Goal: Task Accomplishment & Management: Manage account settings

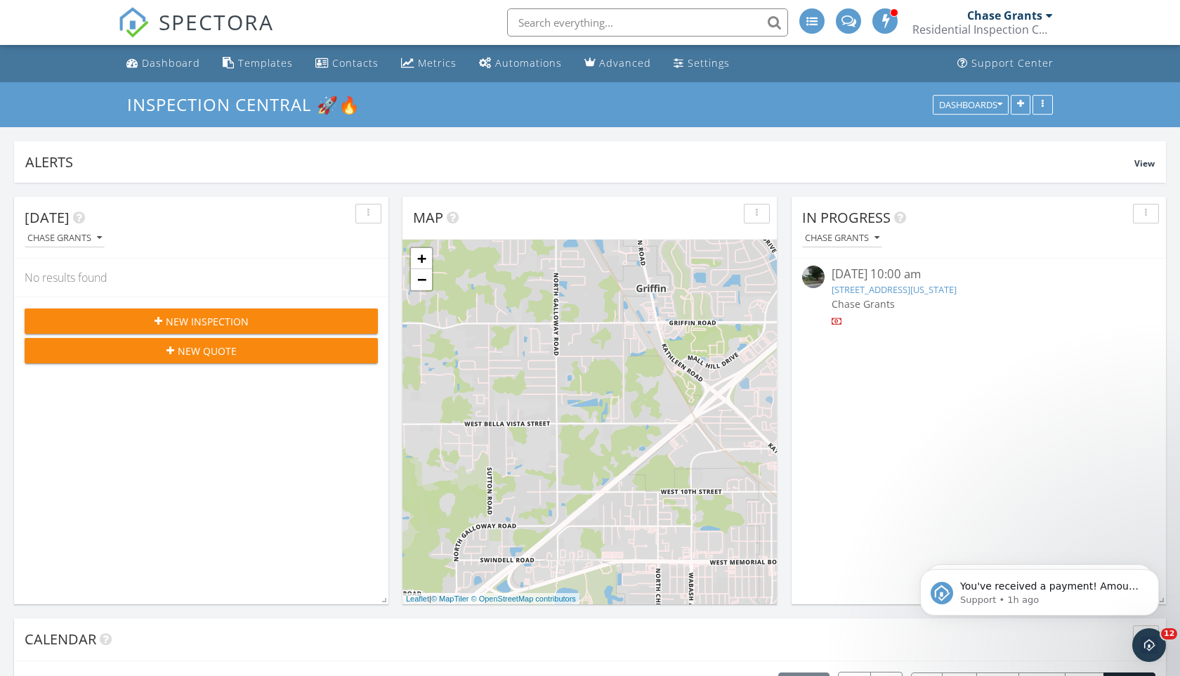
scroll to position [1279, 1181]
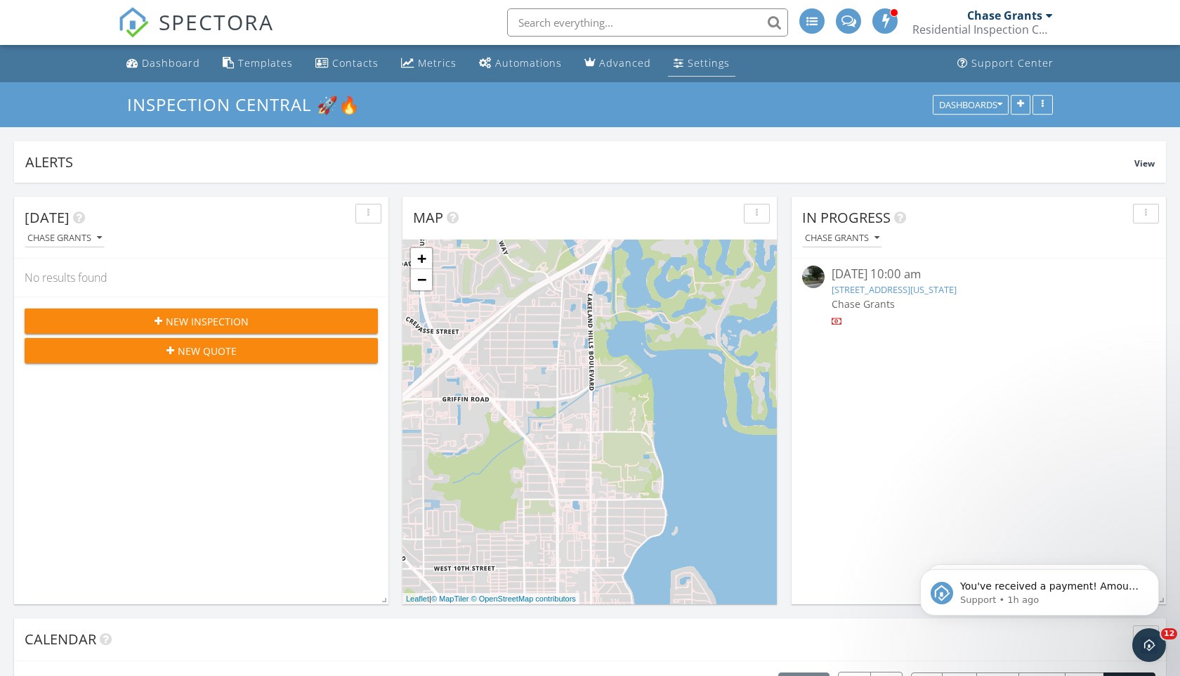
click at [710, 58] on div "Settings" at bounding box center [709, 62] width 42 height 13
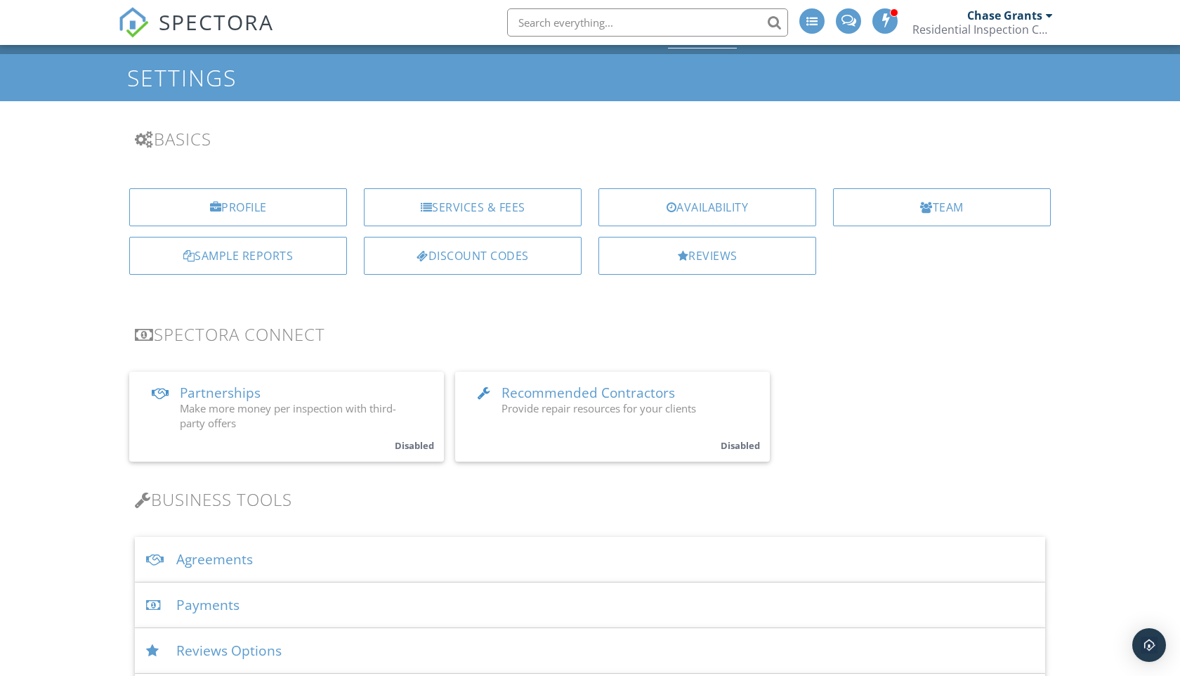
scroll to position [30, 0]
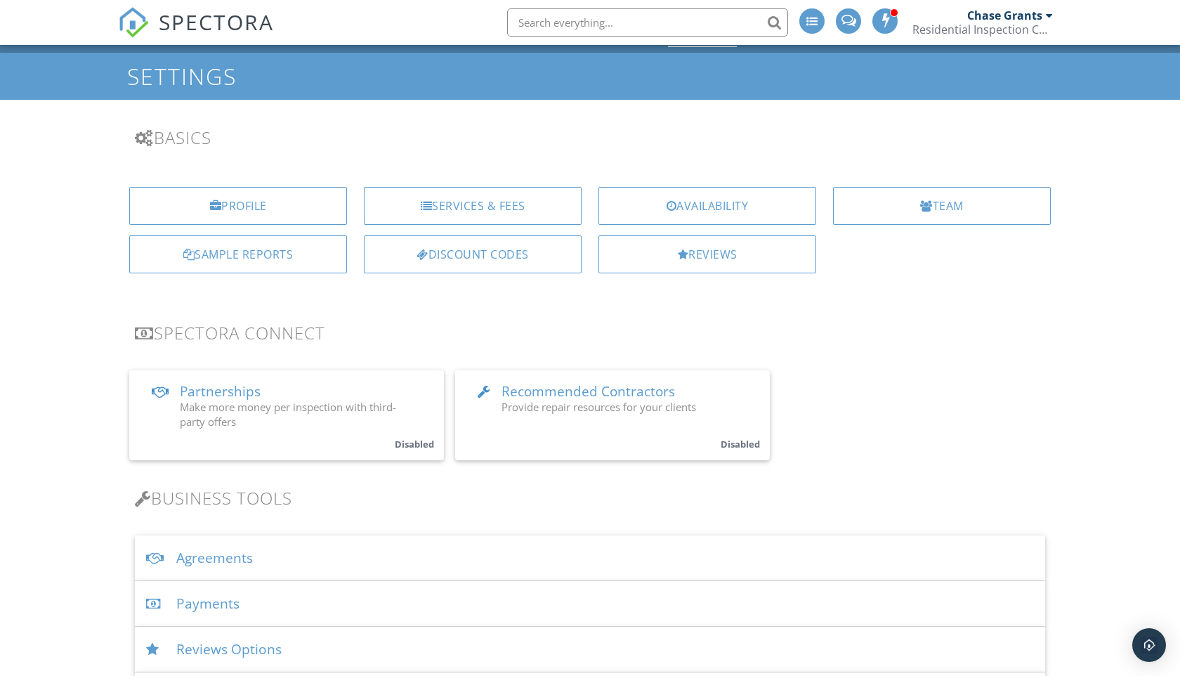
click at [287, 602] on div "Payments" at bounding box center [590, 604] width 911 height 46
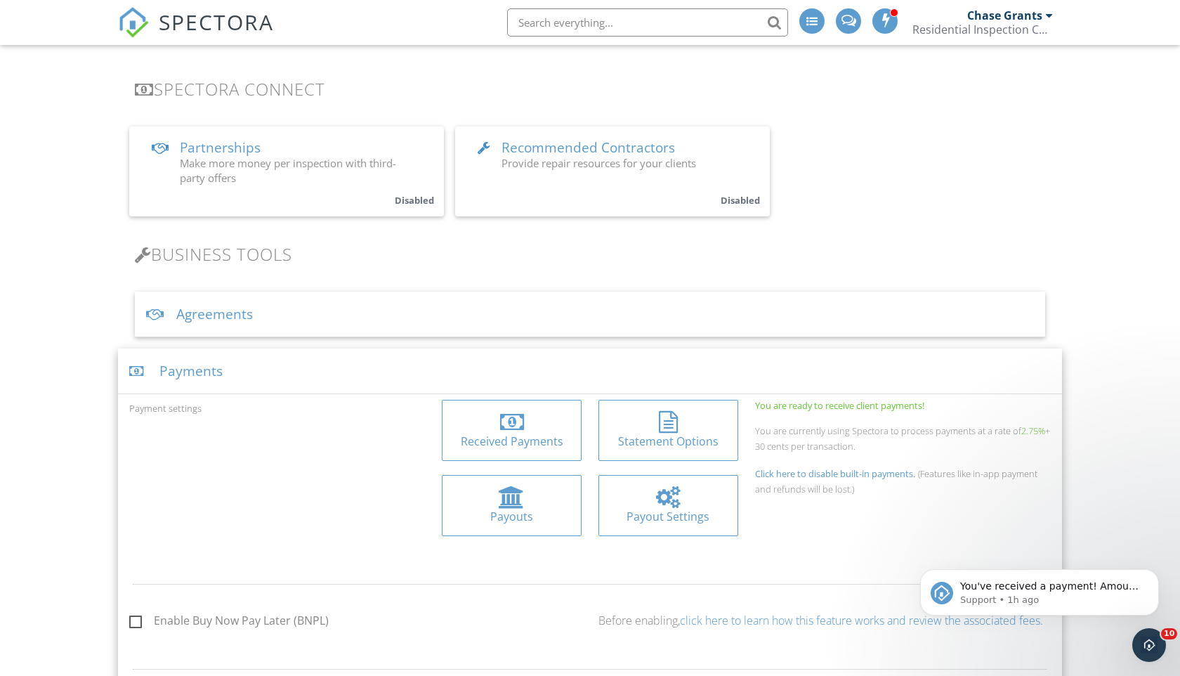
click at [533, 429] on div at bounding box center [511, 422] width 117 height 22
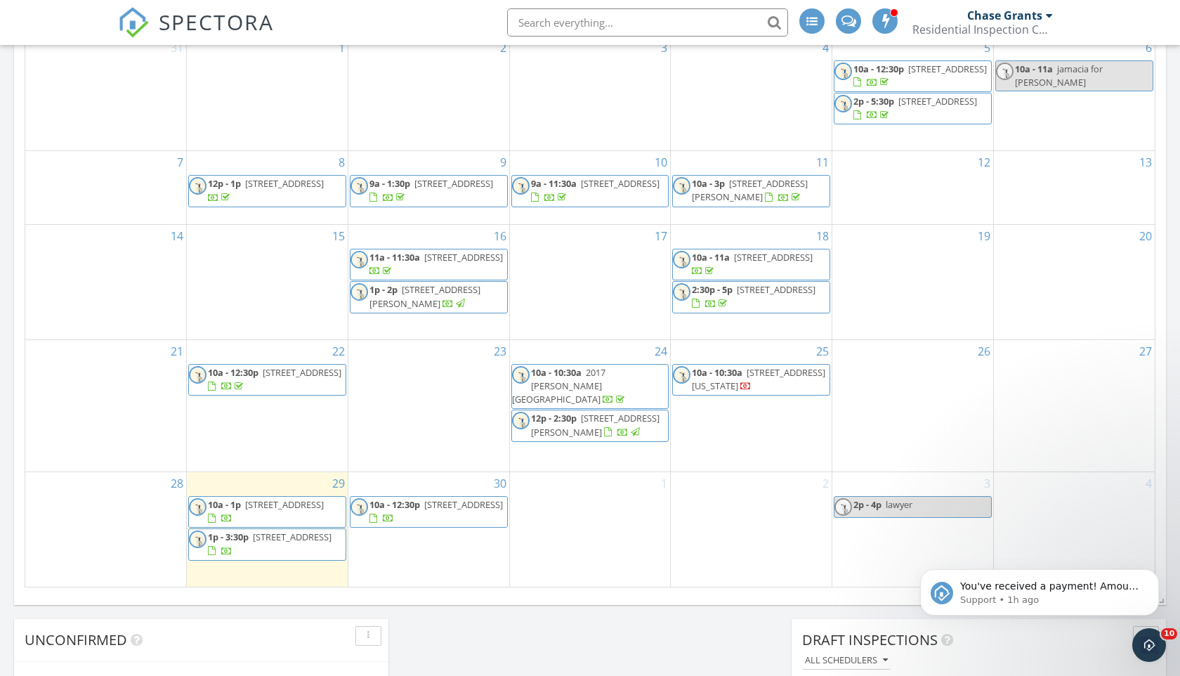
scroll to position [716, 0]
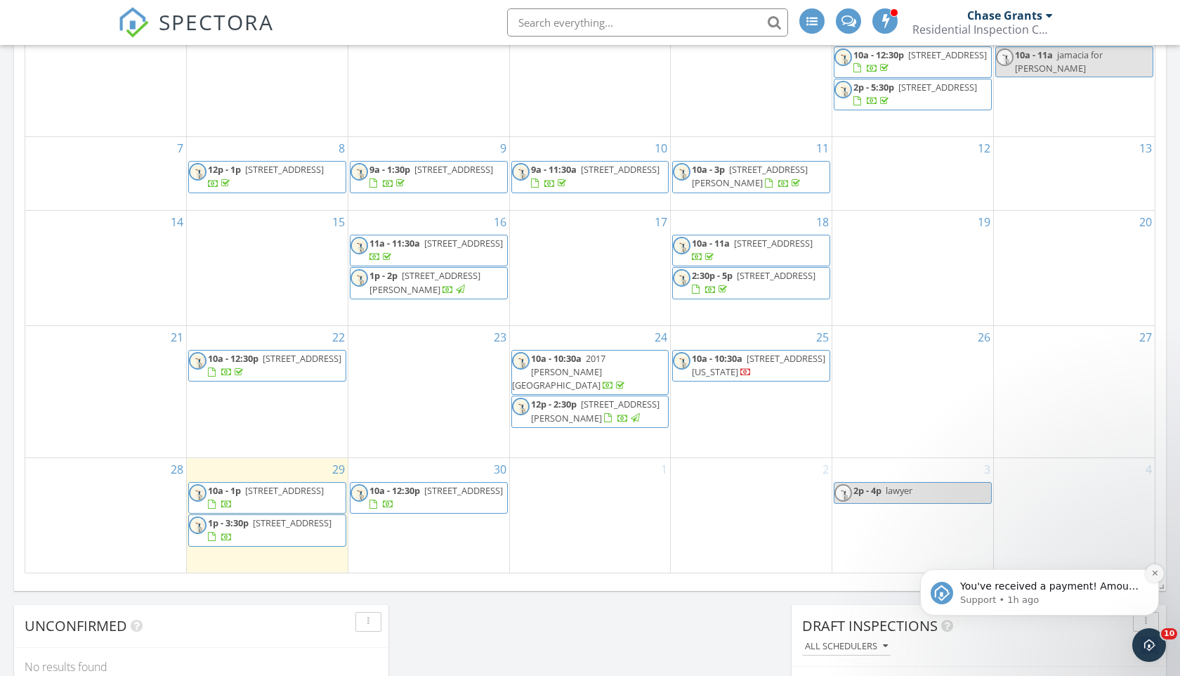
click at [1153, 573] on icon "Dismiss notification" at bounding box center [1156, 573] width 8 height 8
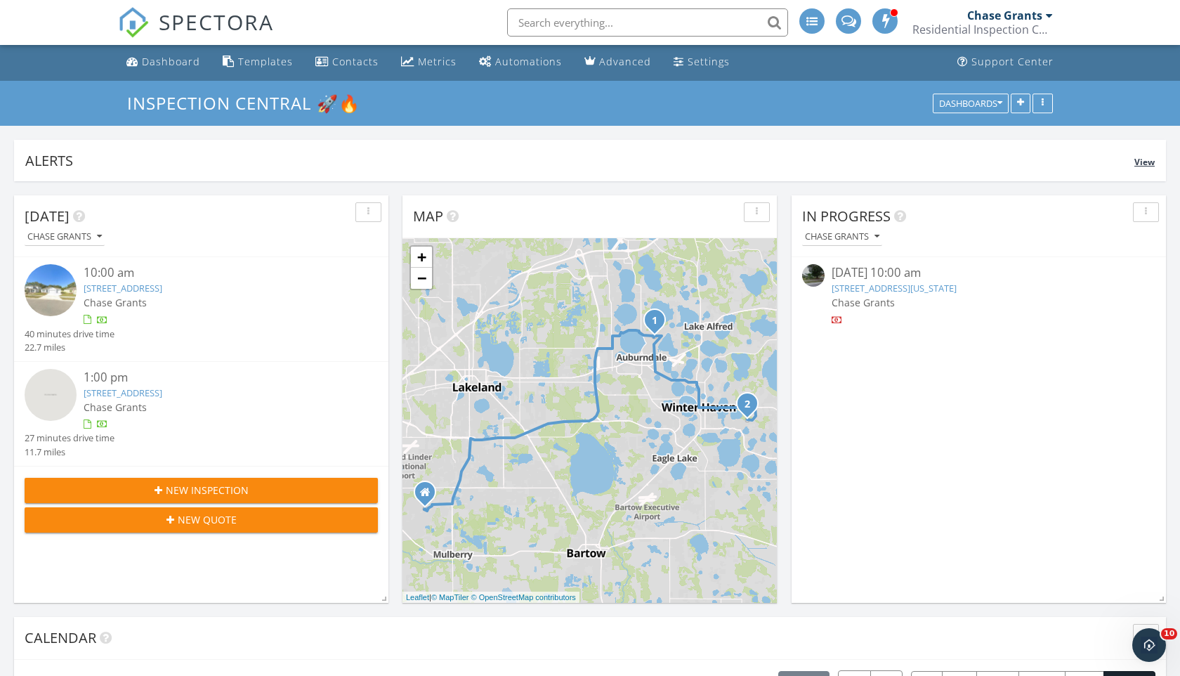
scroll to position [0, 0]
